Goal: Task Accomplishment & Management: Use online tool/utility

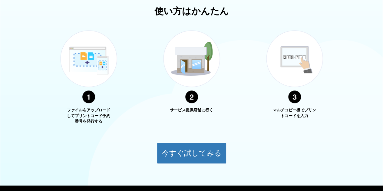
scroll to position [244, 0]
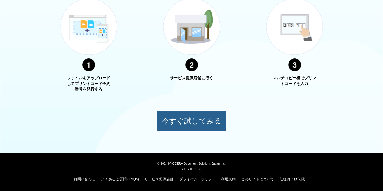
click at [188, 113] on button "今すぐ試してみる" at bounding box center [192, 121] width 70 height 21
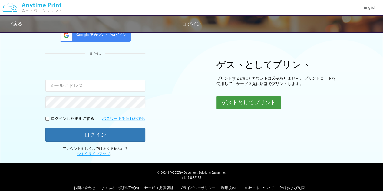
click at [249, 103] on button "ゲストとしてプリント" at bounding box center [249, 102] width 64 height 13
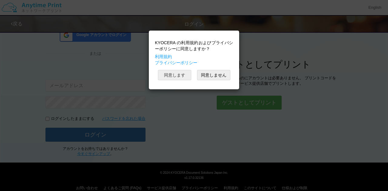
click at [176, 76] on button "同意します" at bounding box center [174, 75] width 33 height 10
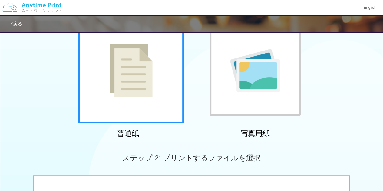
click at [161, 84] on div at bounding box center [131, 71] width 106 height 106
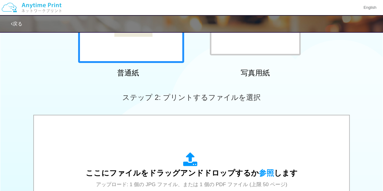
scroll to position [176, 0]
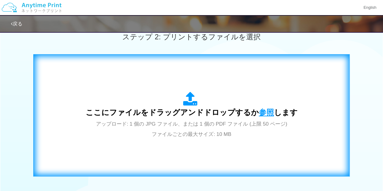
click at [263, 115] on span "参照" at bounding box center [266, 112] width 15 height 8
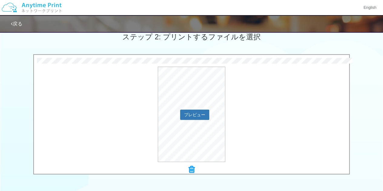
scroll to position [236, 0]
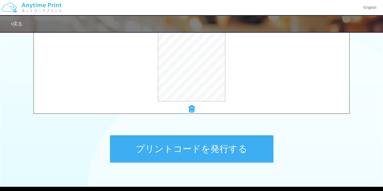
click at [225, 152] on button "プリントコードを発行する" at bounding box center [192, 148] width 164 height 27
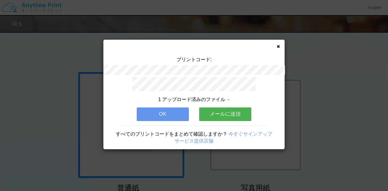
click at [177, 114] on button "OK" at bounding box center [163, 114] width 52 height 13
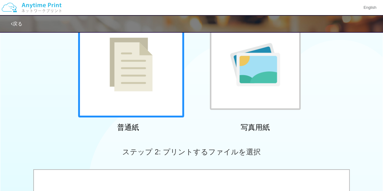
scroll to position [151, 0]
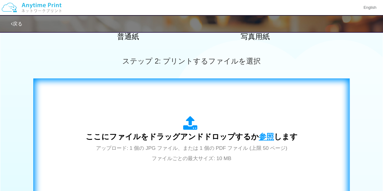
click at [262, 138] on span "参照" at bounding box center [266, 136] width 15 height 8
click at [260, 137] on span "参照" at bounding box center [266, 136] width 15 height 8
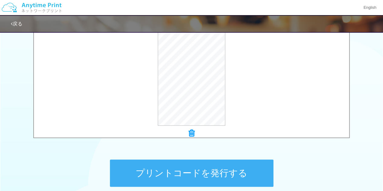
scroll to position [269, 0]
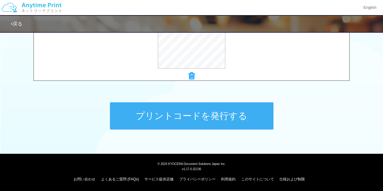
drag, startPoint x: 215, startPoint y: 111, endPoint x: 218, endPoint y: 107, distance: 5.5
click at [215, 111] on button "プリントコードを発行する" at bounding box center [192, 115] width 164 height 27
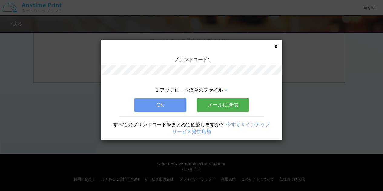
scroll to position [0, 0]
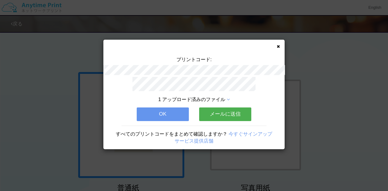
click at [157, 111] on button "OK" at bounding box center [163, 114] width 52 height 13
